Goal: Task Accomplishment & Management: Complete application form

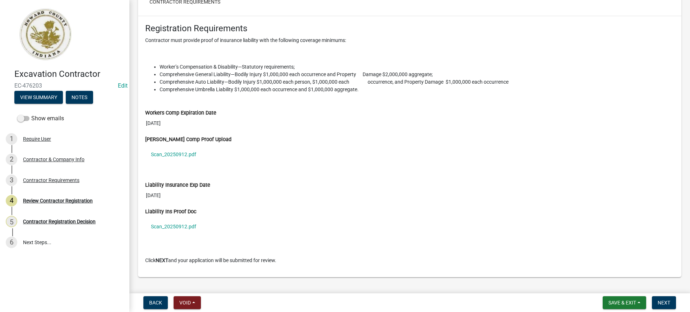
scroll to position [625, 0]
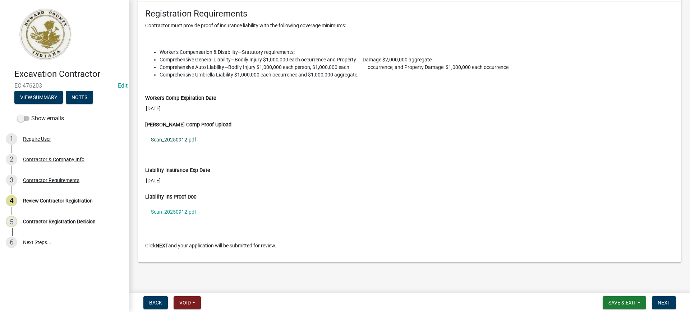
click at [176, 140] on link "Scan_20250912.pdf" at bounding box center [409, 139] width 529 height 17
click at [168, 213] on link "Scan_20250912.pdf" at bounding box center [409, 212] width 529 height 17
click at [667, 304] on span "Next" at bounding box center [663, 303] width 13 height 6
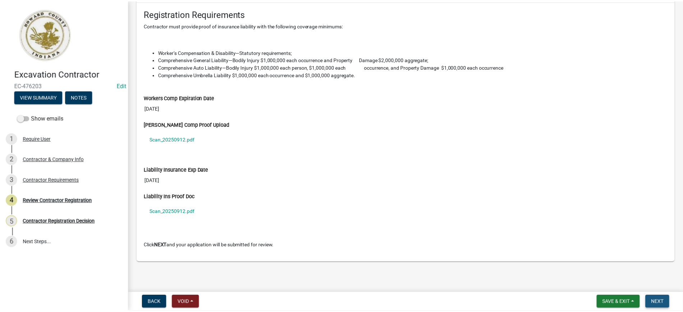
scroll to position [0, 0]
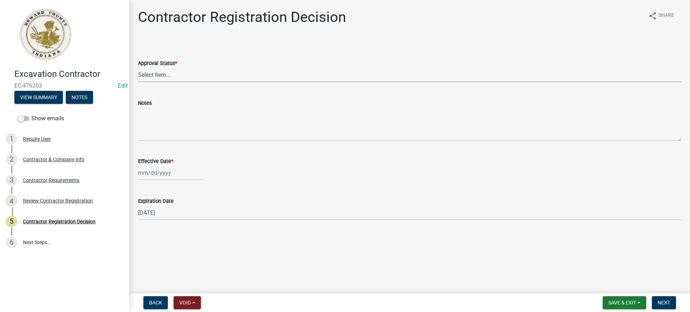
click at [205, 73] on select "Select Item... Approved Denied" at bounding box center [409, 75] width 543 height 15
click at [138, 68] on select "Select Item... Approved Denied" at bounding box center [409, 75] width 543 height 15
select select "4b86b809-39dd-4c68-9f3d-fdb3e7050482"
select select "9"
select select "2025"
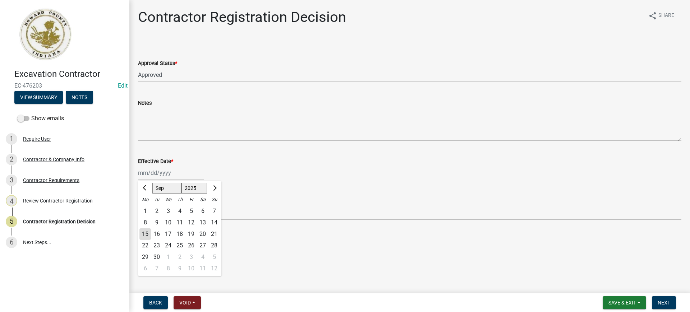
click at [165, 178] on div "[PERSON_NAME] Feb Mar Apr [PERSON_NAME][DATE] Oct Nov [DATE] 1526 1527 1528 152…" at bounding box center [171, 173] width 66 height 15
click at [146, 234] on div "15" at bounding box center [144, 234] width 11 height 11
type input "[DATE]"
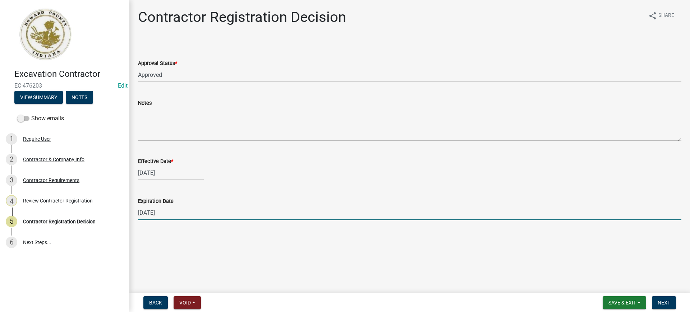
drag, startPoint x: 148, startPoint y: 213, endPoint x: 152, endPoint y: 213, distance: 4.3
click at [152, 213] on input "[DATE]" at bounding box center [409, 213] width 543 height 15
click at [423, 215] on input "[DATE]" at bounding box center [409, 213] width 543 height 15
type input "[DATE]"
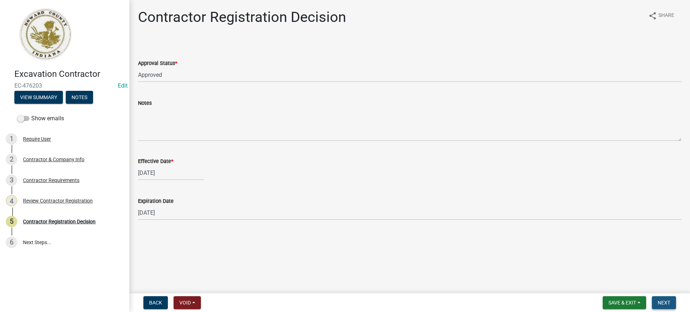
click at [668, 301] on span "Next" at bounding box center [663, 303] width 13 height 6
